Goal: Check status

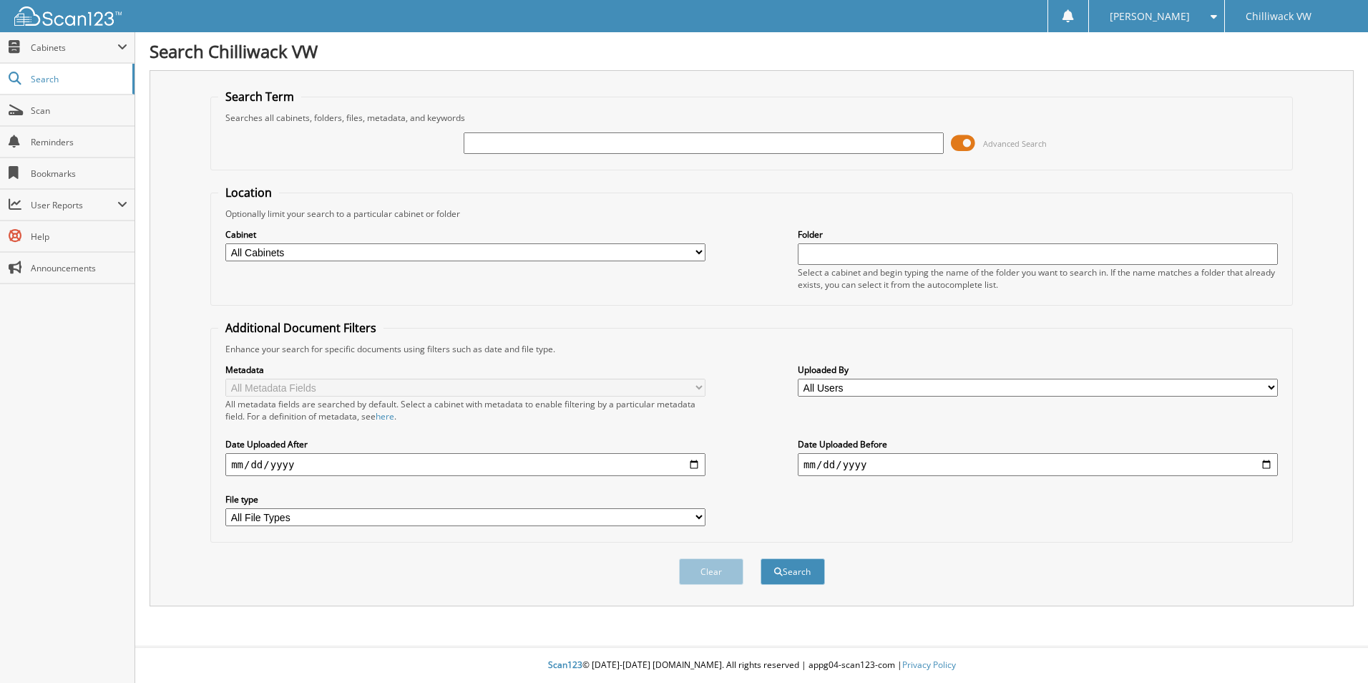
click at [528, 140] on input "text" at bounding box center [704, 142] width 480 height 21
type input "056111"
click at [760, 558] on button "Search" at bounding box center [792, 571] width 64 height 26
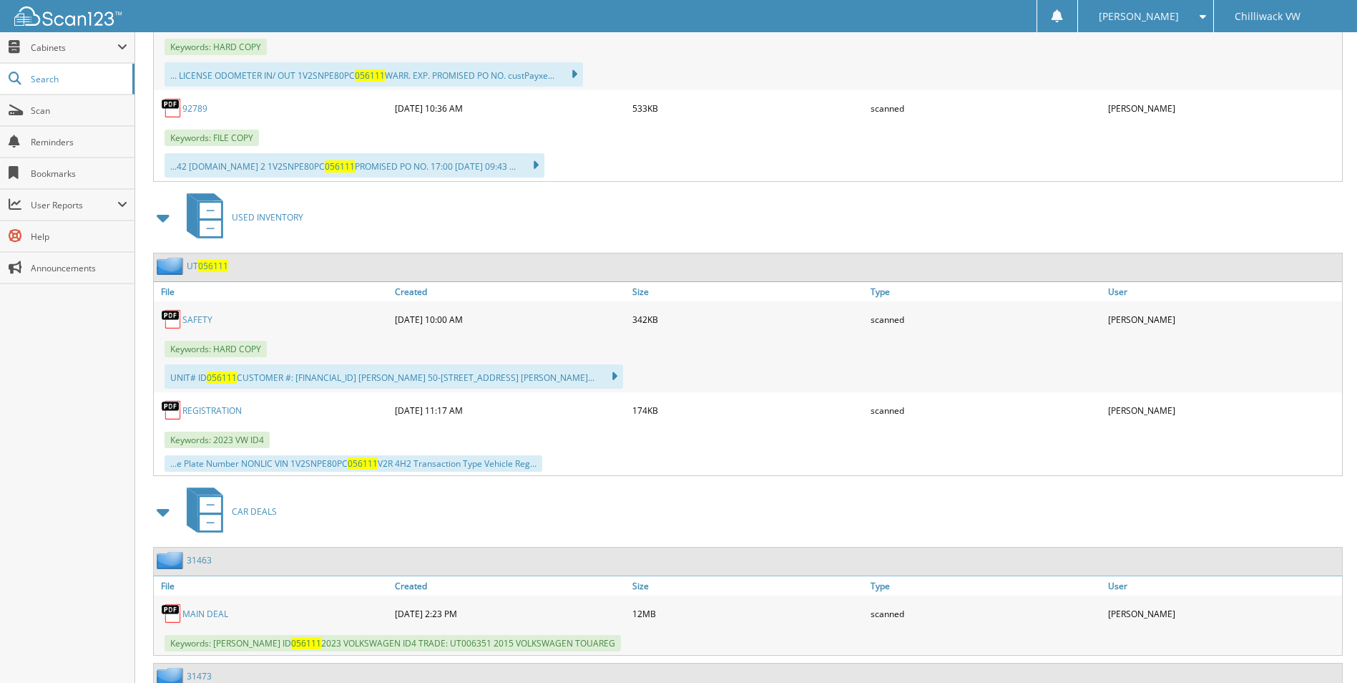
scroll to position [858, 0]
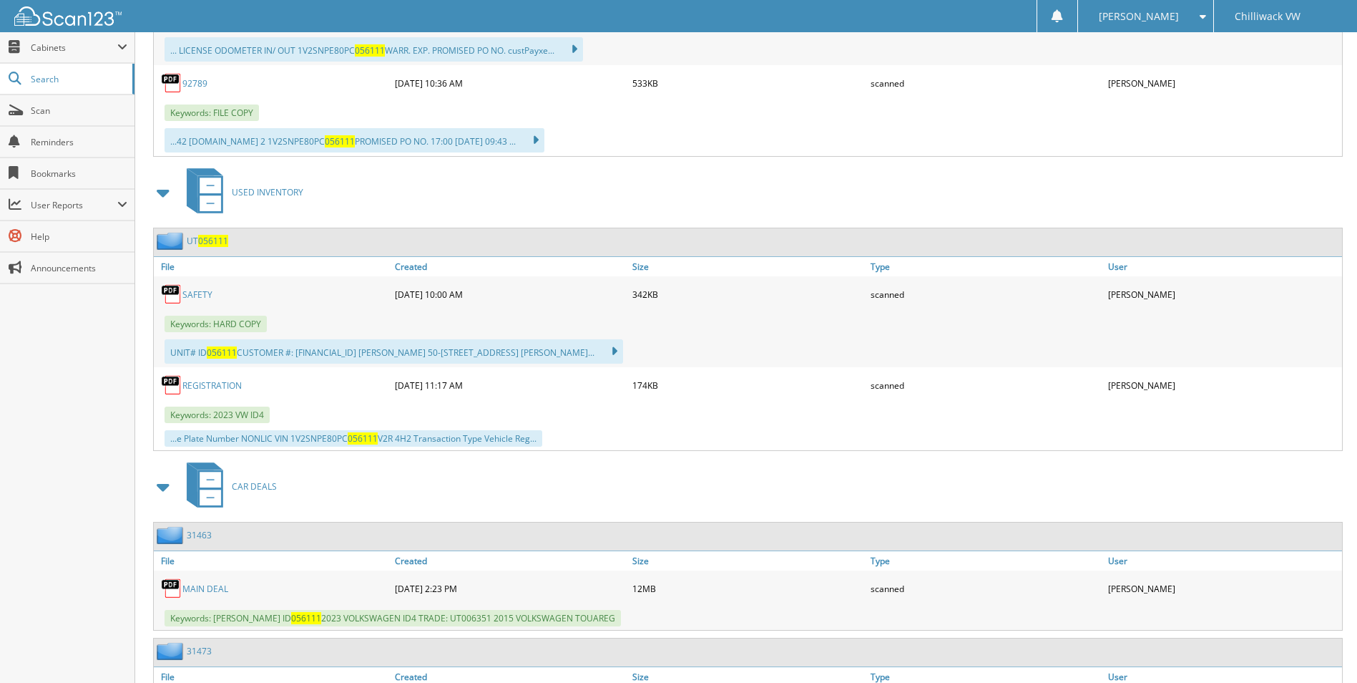
click at [219, 384] on link "REGISTRATION" at bounding box center [211, 385] width 59 height 12
click at [187, 383] on link "REGISTRATION" at bounding box center [211, 385] width 59 height 12
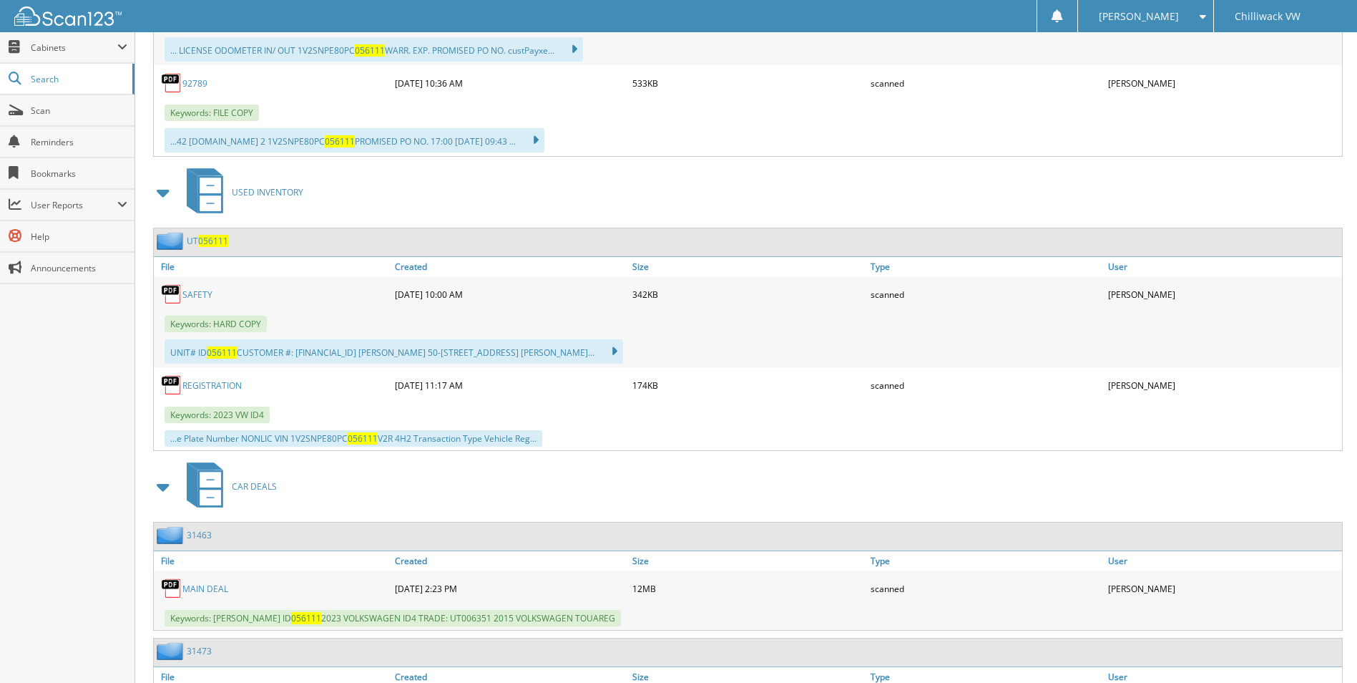
click at [187, 383] on link "REGISTRATION" at bounding box center [211, 385] width 59 height 12
